Goal: Task Accomplishment & Management: Complete application form

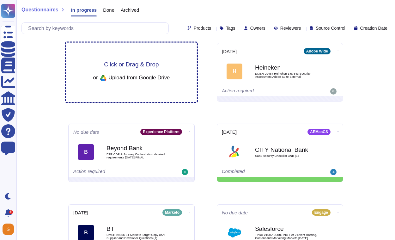
click at [139, 66] on span "Click or Drag & Drop" at bounding box center [131, 64] width 55 height 6
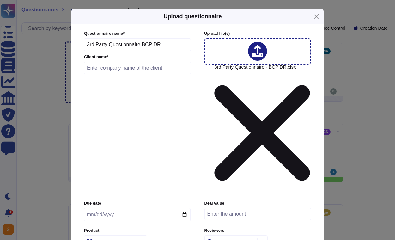
click at [152, 74] on input "text" at bounding box center [137, 68] width 107 height 13
type input "[PERSON_NAME]"
click at [96, 208] on input "date" at bounding box center [137, 214] width 107 height 13
click at [100, 208] on input "date" at bounding box center [137, 214] width 107 height 13
click at [187, 208] on input "date" at bounding box center [137, 214] width 107 height 13
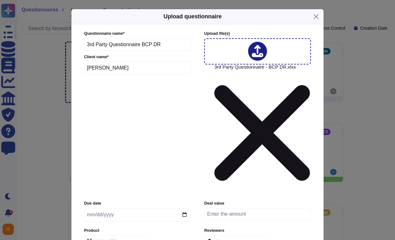
type input "[DATE]"
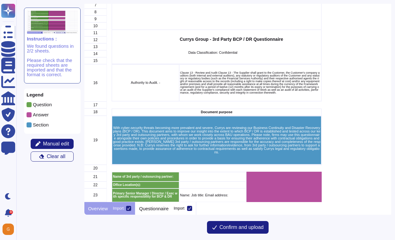
scroll to position [115, 0]
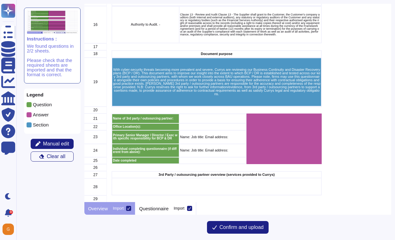
click at [130, 208] on icon at bounding box center [128, 208] width 3 height 3
click at [0, 0] on input "Import" at bounding box center [0, 0] width 0 height 0
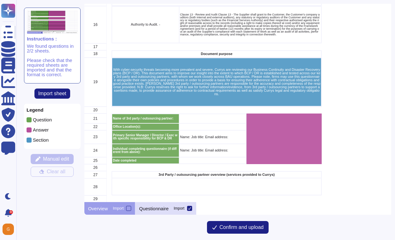
click at [166, 208] on p "Questionnaire" at bounding box center [153, 208] width 29 height 5
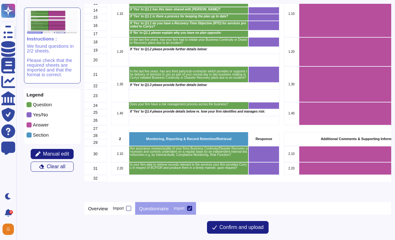
scroll to position [0, 0]
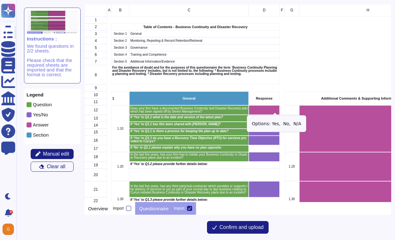
click at [308, 171] on icon "grid" at bounding box center [348, 196] width 81 height 51
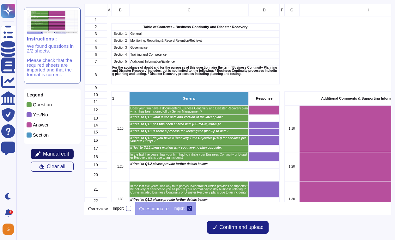
click at [44, 151] on span "Manual edit" at bounding box center [56, 153] width 26 height 5
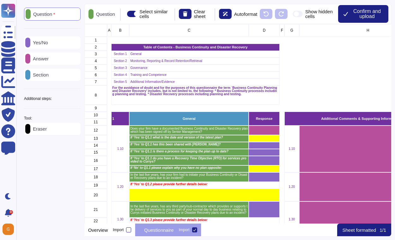
scroll to position [200, 307]
click at [48, 44] on p "Yes/No" at bounding box center [39, 42] width 18 height 5
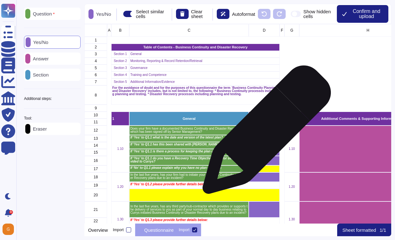
click at [264, 133] on div "grid" at bounding box center [264, 130] width 31 height 9
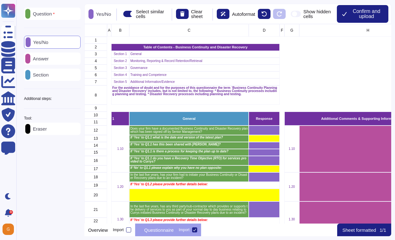
click at [46, 58] on p "Answer" at bounding box center [39, 58] width 18 height 5
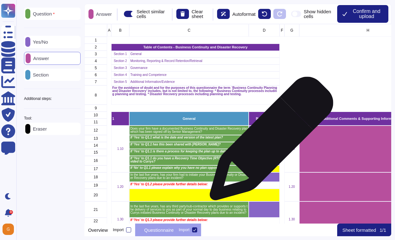
click at [267, 140] on div "grid" at bounding box center [264, 138] width 31 height 7
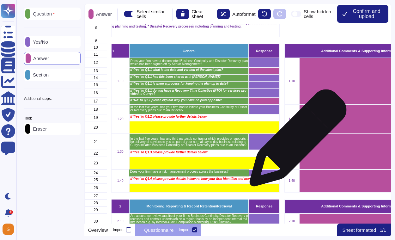
scroll to position [70, 0]
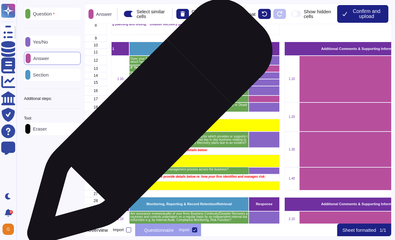
click at [147, 126] on div "grid" at bounding box center [204, 125] width 150 height 13
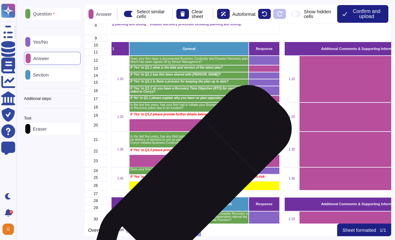
click at [186, 191] on div "grid" at bounding box center [189, 193] width 120 height 7
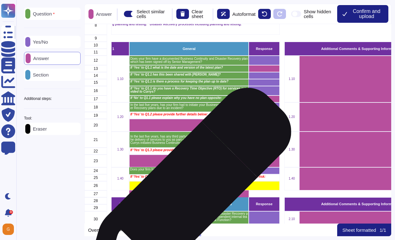
click at [185, 195] on div "grid" at bounding box center [189, 193] width 120 height 7
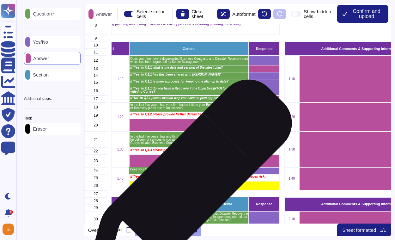
click at [186, 186] on div "grid" at bounding box center [204, 185] width 150 height 9
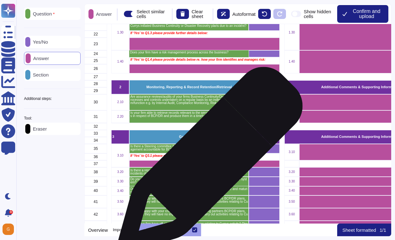
scroll to position [187, 0]
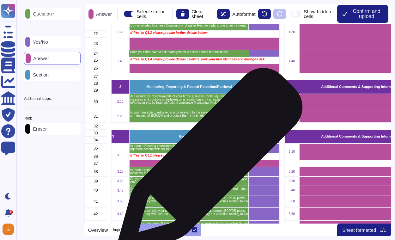
click at [207, 164] on div "grid" at bounding box center [204, 163] width 150 height 7
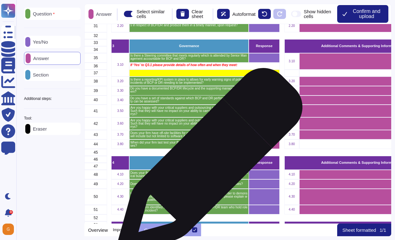
scroll to position [295, 0]
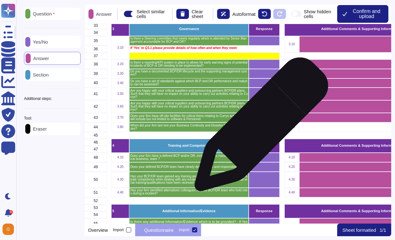
click at [259, 127] on div "grid" at bounding box center [264, 126] width 31 height 9
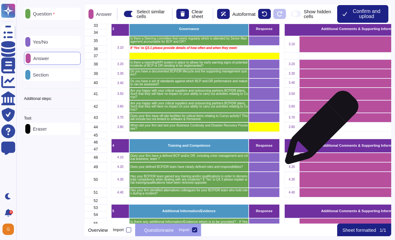
click at [319, 131] on div "grid" at bounding box center [368, 126] width 138 height 9
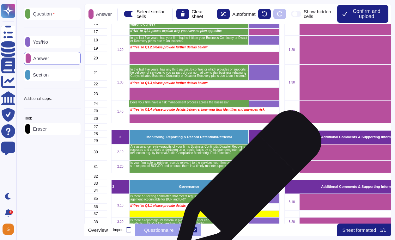
scroll to position [137, 0]
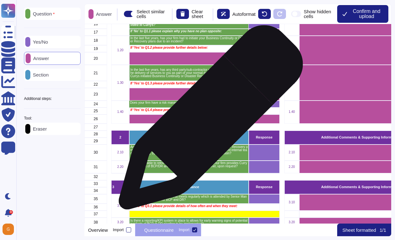
click at [208, 120] on div "grid" at bounding box center [204, 118] width 150 height 9
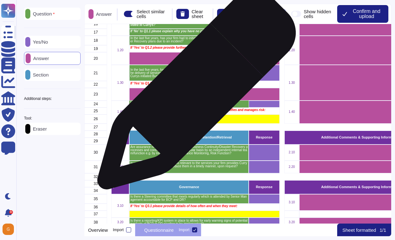
click at [194, 93] on div "grid" at bounding box center [204, 94] width 150 height 13
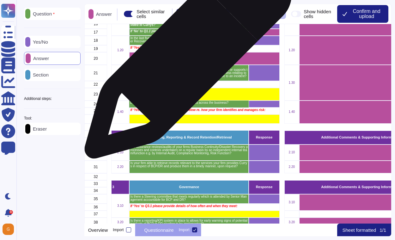
click at [186, 57] on div "grid" at bounding box center [204, 58] width 150 height 13
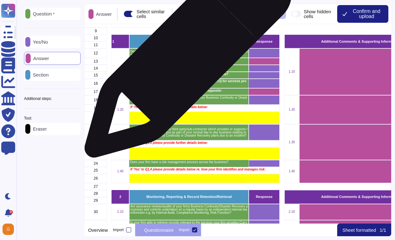
scroll to position [72, 0]
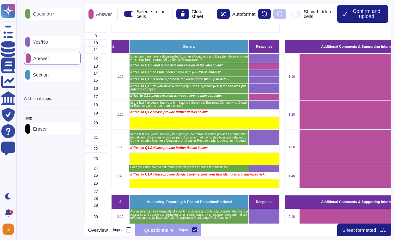
click at [364, 229] on p "Sheet formatted" at bounding box center [360, 230] width 34 height 5
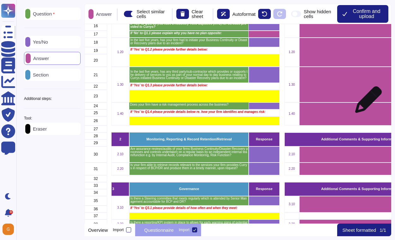
scroll to position [135, 0]
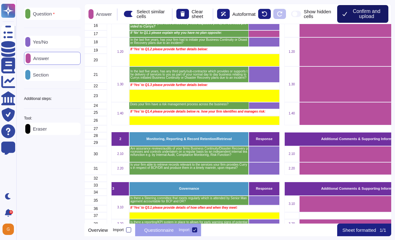
click at [360, 9] on span "Confirm and upload" at bounding box center [367, 14] width 34 height 10
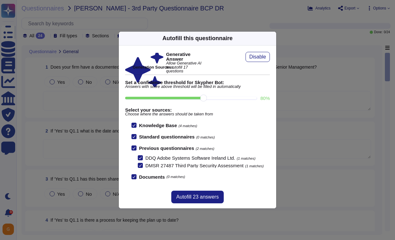
click at [235, 99] on input "80 %" at bounding box center [191, 98] width 132 height 3
click at [245, 97] on input "90 %" at bounding box center [191, 98] width 132 height 3
click at [210, 97] on input "100 %" at bounding box center [189, 98] width 129 height 3
click at [256, 59] on span "Disable" at bounding box center [258, 56] width 17 height 5
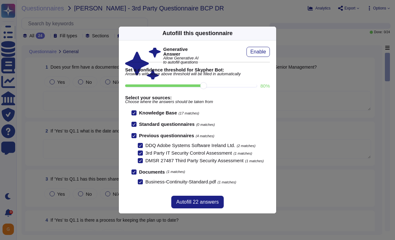
click at [235, 84] on input "80 %" at bounding box center [191, 85] width 132 height 3
click at [246, 85] on input "90 %" at bounding box center [191, 85] width 132 height 3
click at [208, 85] on input "100 %" at bounding box center [189, 85] width 129 height 3
type input "80"
click at [190, 203] on span "Autofill 22 answers" at bounding box center [197, 202] width 42 height 5
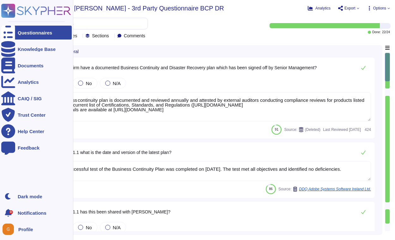
type textarea "The Business continuity plan is documented and reviewed annually and attested b…"
type textarea "The last successful test of the Business Continuity Plan was completed on [DATE…"
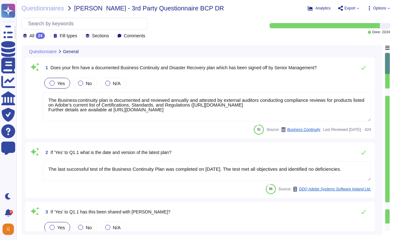
scroll to position [1, 0]
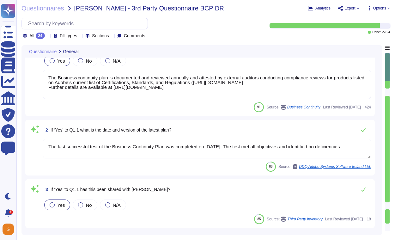
type textarea "This is provided for under Adobe’s Crisis Management plan."
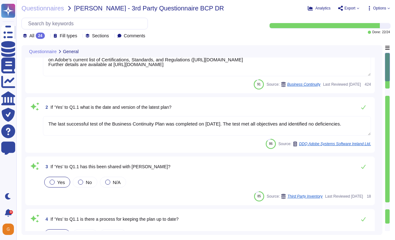
scroll to position [53, 0]
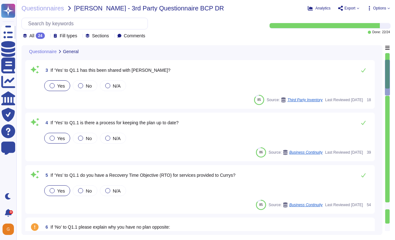
type textarea "Public Cloud hosting providers store all customer data but do not have logical …"
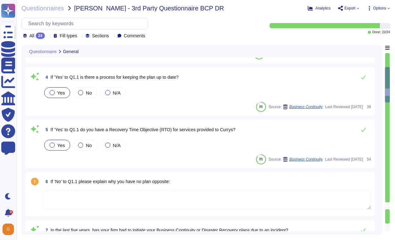
type textarea "Adobe has an established Enterprise-wide Risk Management process used by manage…"
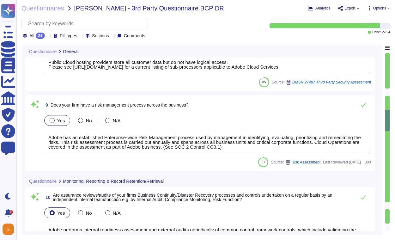
type textarea "Adobe performs internal readiness assessment and external audits periodically o…"
type textarea "Yes. Enterprise customers can always export or make copies of their data and pr…"
type textarea "Adobe’s business continuity and disaster recovery program is governed by the En…"
type textarea "Yes. Critical systems are monitored in accordance to predefined security criter…"
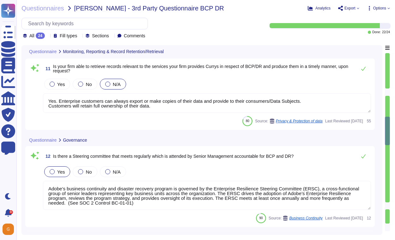
type textarea "Adobe supports business continuity through a defined and managed set of process…"
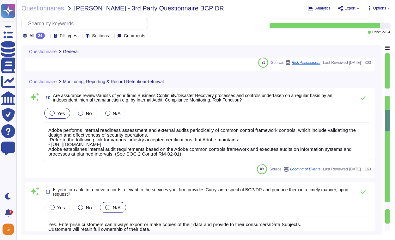
type textarea "Public Cloud hosting providers store all customer data but do not have logical …"
type textarea "Adobe has an established Enterprise-wide Risk Management process used by manage…"
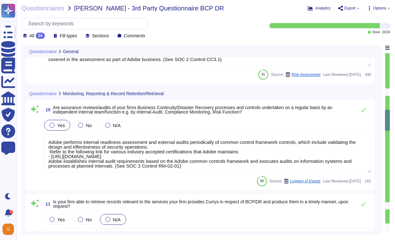
type textarea "This is provided for under Adobe’s Crisis Management plan."
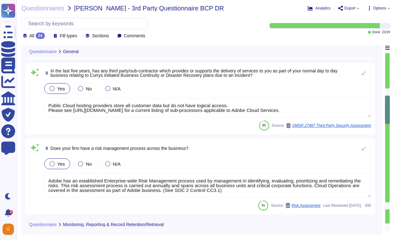
scroll to position [404, 0]
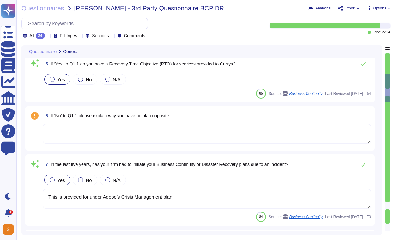
type textarea "The last successful test of the Business Continuity Plan was completed on [DATE…"
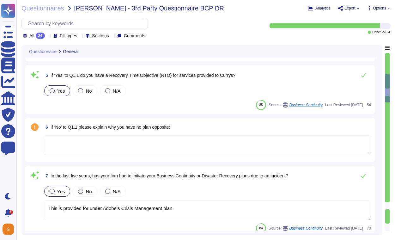
scroll to position [238, 0]
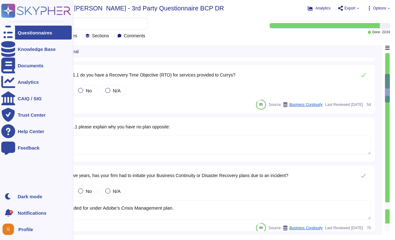
click at [33, 12] on icon at bounding box center [36, 11] width 70 height 14
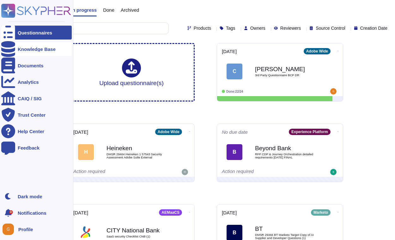
click at [27, 51] on div "Knowledge Base" at bounding box center [37, 49] width 38 height 5
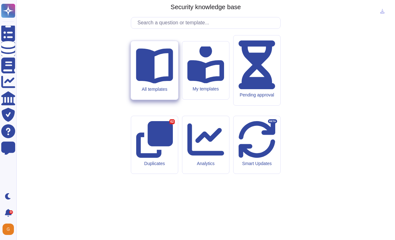
click at [159, 92] on div "All templates" at bounding box center [154, 89] width 37 height 5
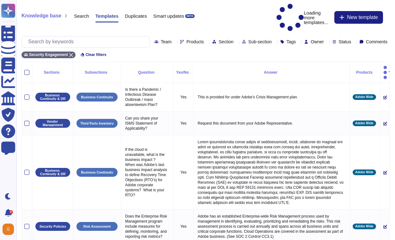
click at [327, 39] on div at bounding box center [327, 41] width 0 height 5
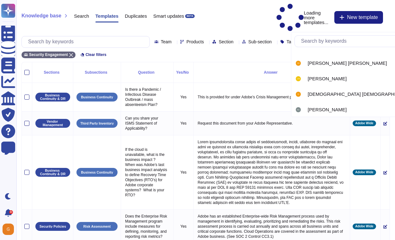
scroll to position [218, 0]
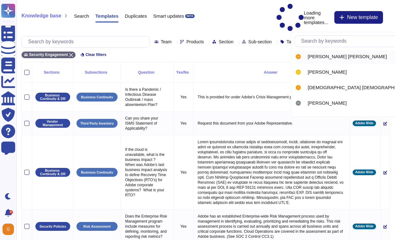
click at [323, 57] on span "[PERSON_NAME] [PERSON_NAME]" at bounding box center [347, 57] width 79 height 6
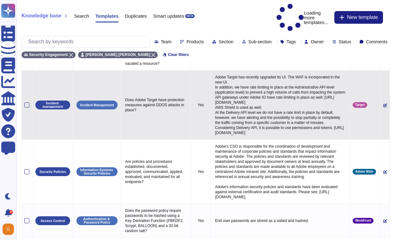
scroll to position [0, 0]
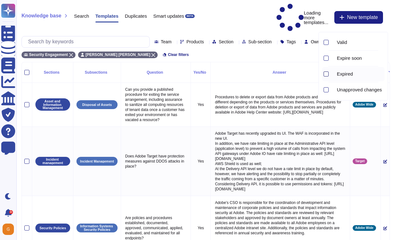
click at [326, 73] on div at bounding box center [326, 73] width 5 height 5
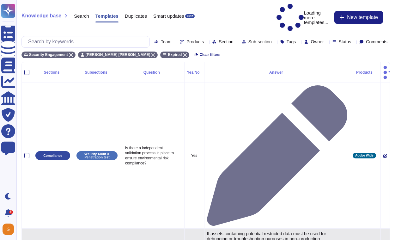
type textarea "If assets containing potential restricted data must be used for debugging or tr…"
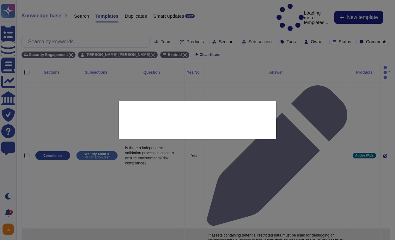
type textarea "How do you develop/construct test data for unit testing, QA and performance tes…"
type textarea "If assets containing potential restricted data must be used for debugging or tr…"
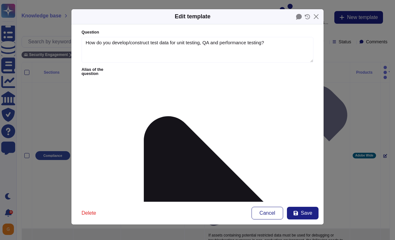
type textarea "How do you develop/construct test data for unit testing, QA and performance tes…"
type textarea "If assets containing potential restricted data must be used for debugging or tr…"
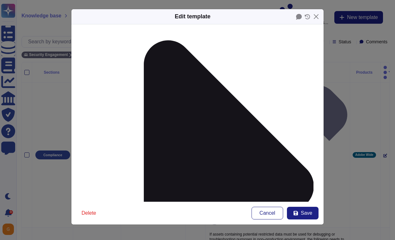
scroll to position [102, 0]
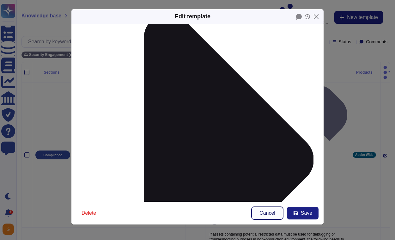
click at [268, 212] on span "Cancel" at bounding box center [268, 213] width 16 height 5
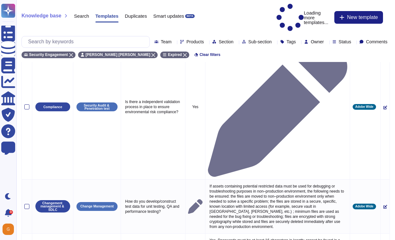
scroll to position [186, 0]
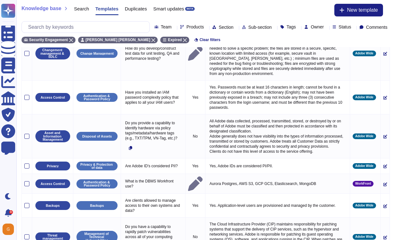
select select "30"
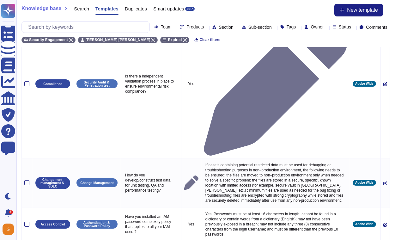
scroll to position [0, 0]
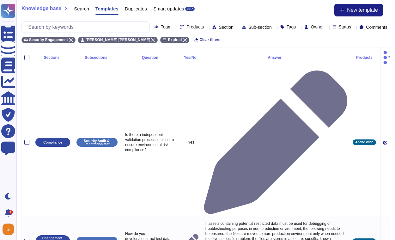
click at [313, 28] on div "Owner" at bounding box center [316, 27] width 22 height 5
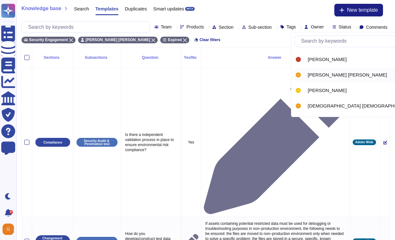
scroll to position [187, 0]
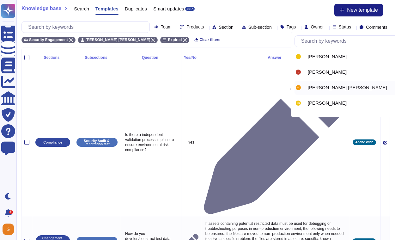
click at [320, 87] on span "[PERSON_NAME] [PERSON_NAME]" at bounding box center [347, 88] width 79 height 6
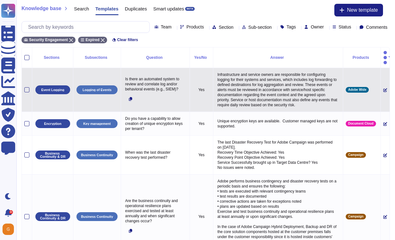
click at [384, 89] on icon at bounding box center [386, 91] width 4 height 4
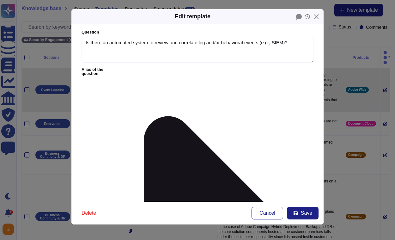
type textarea "Is there an automated system to review and correlate log and/or behavioral even…"
type textarea "Infrastructure and service owners are responsible for configuring logging for t…"
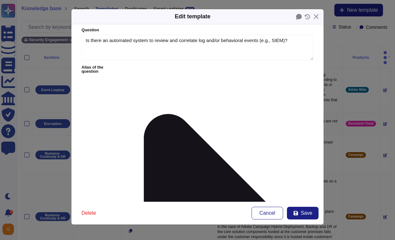
scroll to position [0, 0]
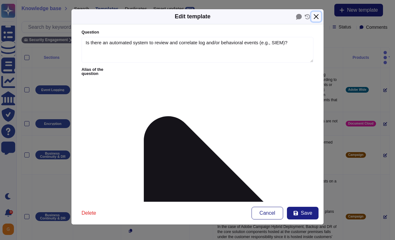
click at [318, 17] on button "Close" at bounding box center [317, 17] width 10 height 10
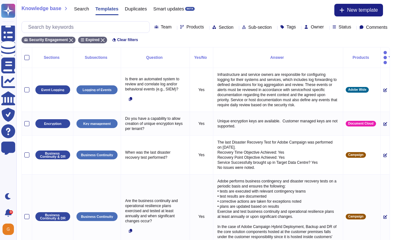
click at [311, 26] on span "Owner" at bounding box center [317, 27] width 13 height 4
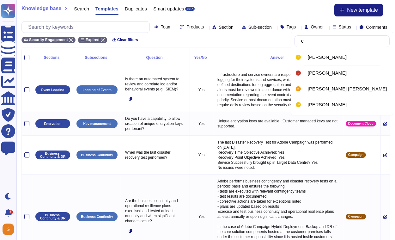
type input "ca"
click at [321, 89] on span "[PERSON_NAME] [PERSON_NAME]" at bounding box center [347, 89] width 79 height 6
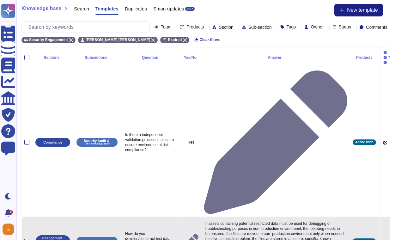
click at [384, 240] on icon at bounding box center [386, 242] width 4 height 4
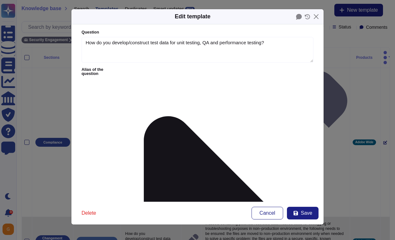
type textarea "How do you develop/construct test data for unit testing, QA and performance tes…"
type textarea "If assets containing potential restricted data must be used for debugging or tr…"
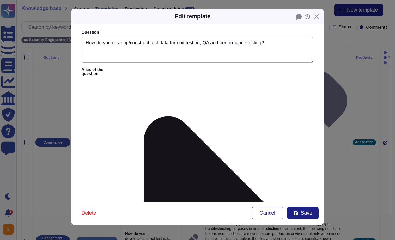
drag, startPoint x: 272, startPoint y: 42, endPoint x: 81, endPoint y: 44, distance: 190.7
click at [81, 44] on form "Question How do you develop/construct test data for unit testing, QA and perfor…" at bounding box center [197, 112] width 252 height 177
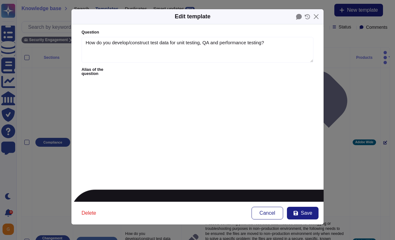
type textarea "What data is available to developers for testing?"
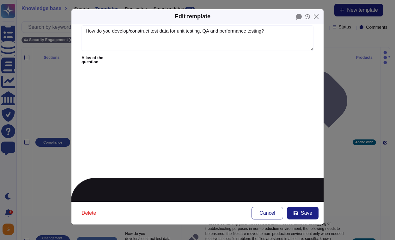
scroll to position [11, 0]
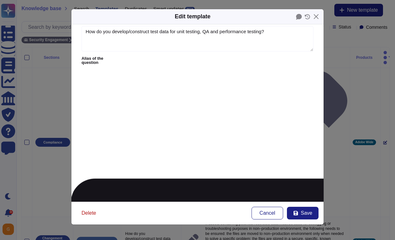
click at [91, 215] on span "Delete" at bounding box center [89, 213] width 15 height 5
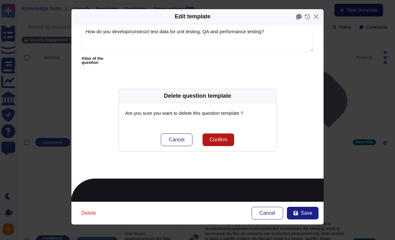
click at [225, 140] on span "Confirm" at bounding box center [219, 139] width 18 height 5
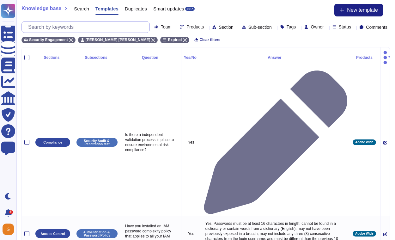
click at [60, 27] on input "text" at bounding box center [87, 27] width 125 height 11
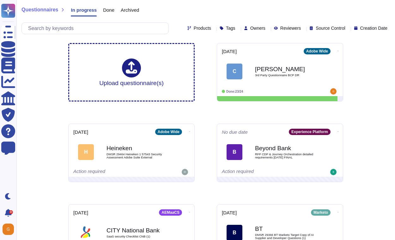
click at [113, 11] on span "Done" at bounding box center [108, 10] width 11 height 5
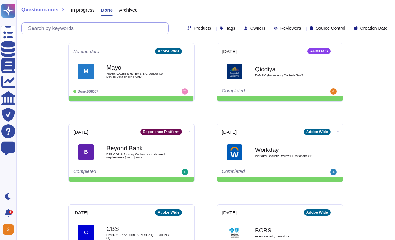
click at [97, 27] on input "text" at bounding box center [97, 28] width 144 height 11
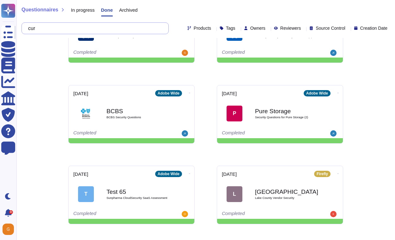
scroll to position [62, 0]
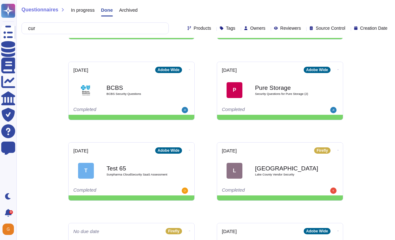
click at [134, 14] on div "Archived" at bounding box center [125, 11] width 25 height 13
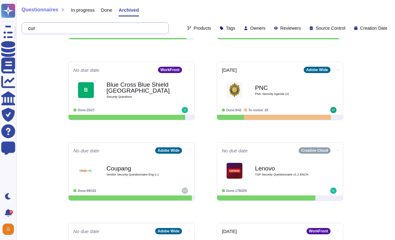
click at [70, 28] on input "cur" at bounding box center [93, 28] width 137 height 11
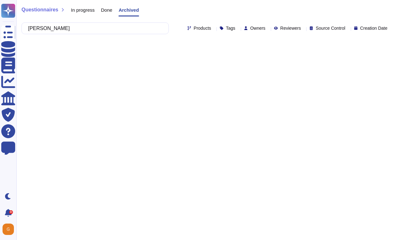
click at [84, 10] on span "In progress" at bounding box center [83, 10] width 24 height 5
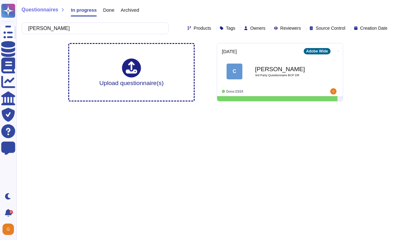
click at [112, 10] on span "Done" at bounding box center [108, 10] width 11 height 5
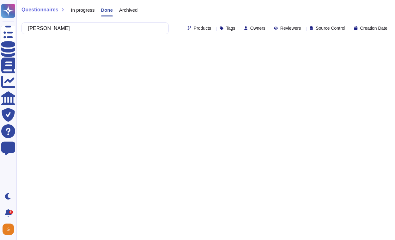
click at [124, 10] on span "Archived" at bounding box center [128, 10] width 18 height 5
click at [390, 29] on icon at bounding box center [390, 29] width 0 height 0
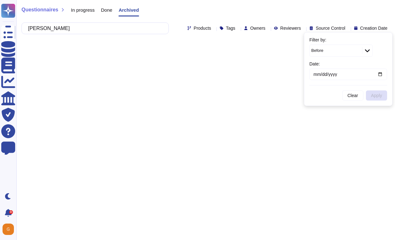
click at [390, 29] on icon at bounding box center [390, 29] width 0 height 0
click at [109, 11] on span "Done" at bounding box center [106, 10] width 11 height 5
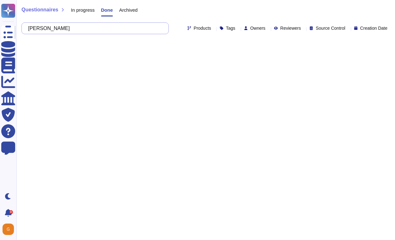
click at [79, 26] on input "curry" at bounding box center [93, 28] width 137 height 11
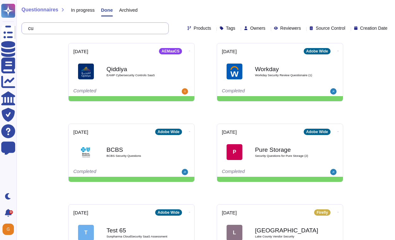
type input "c"
